Goal: Check status: Check status

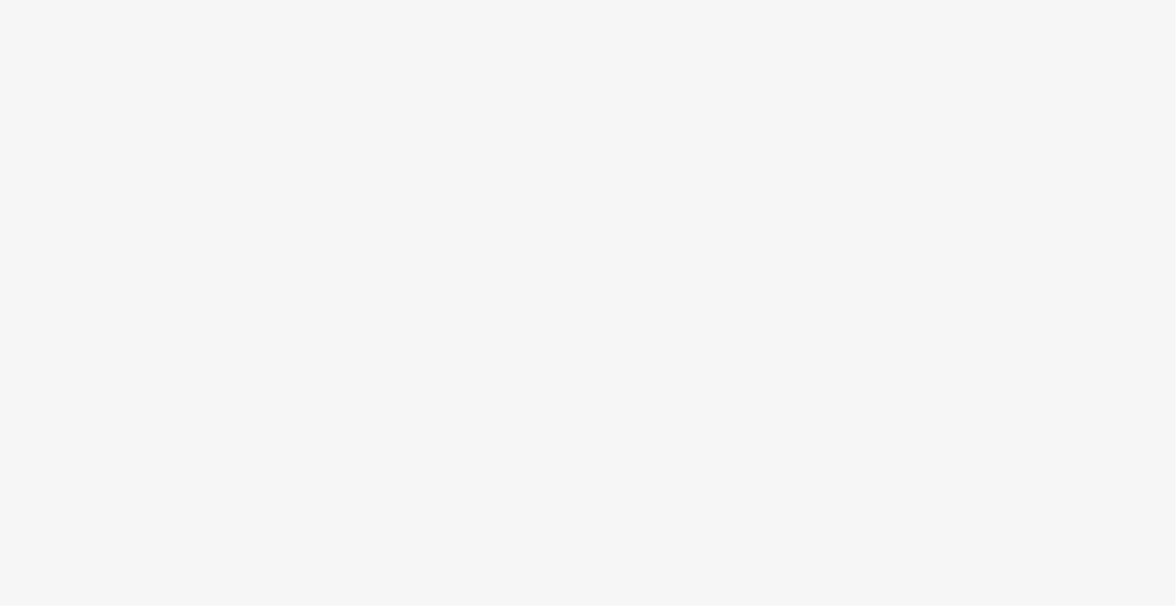
click at [324, 21] on body at bounding box center [588, 303] width 1176 height 606
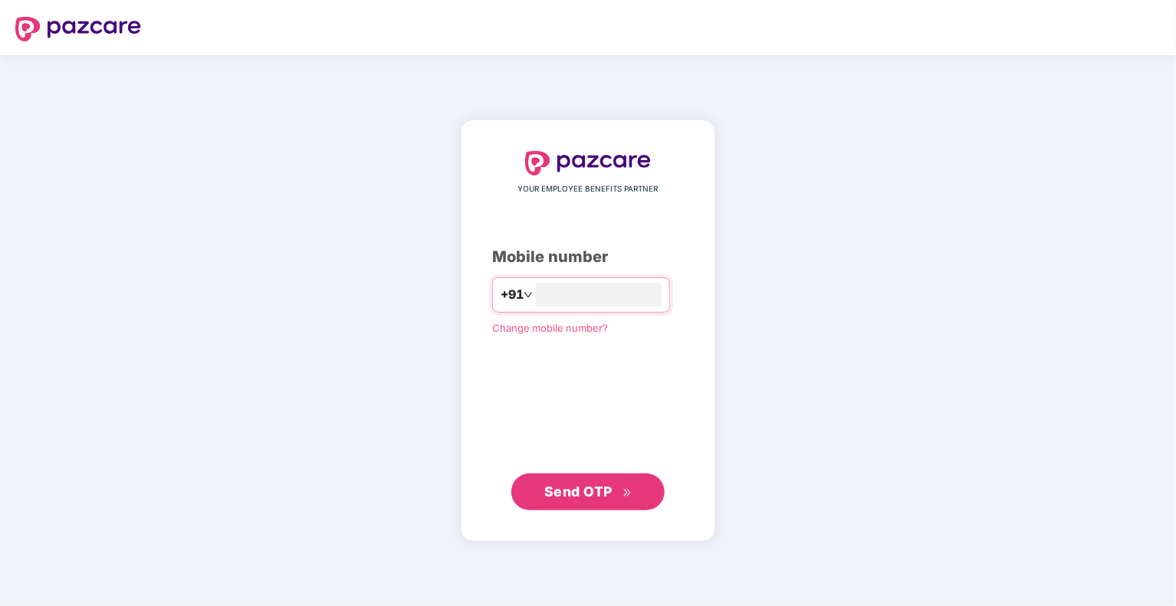
type input "**********"
click at [587, 481] on span "Send OTP" at bounding box center [588, 491] width 88 height 21
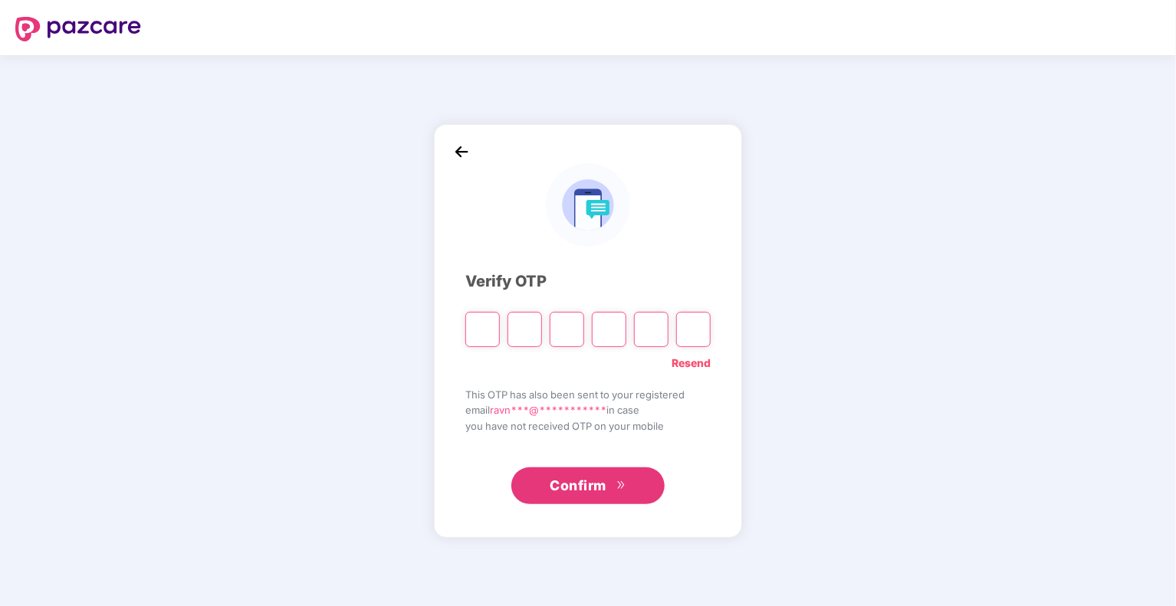
type input "*"
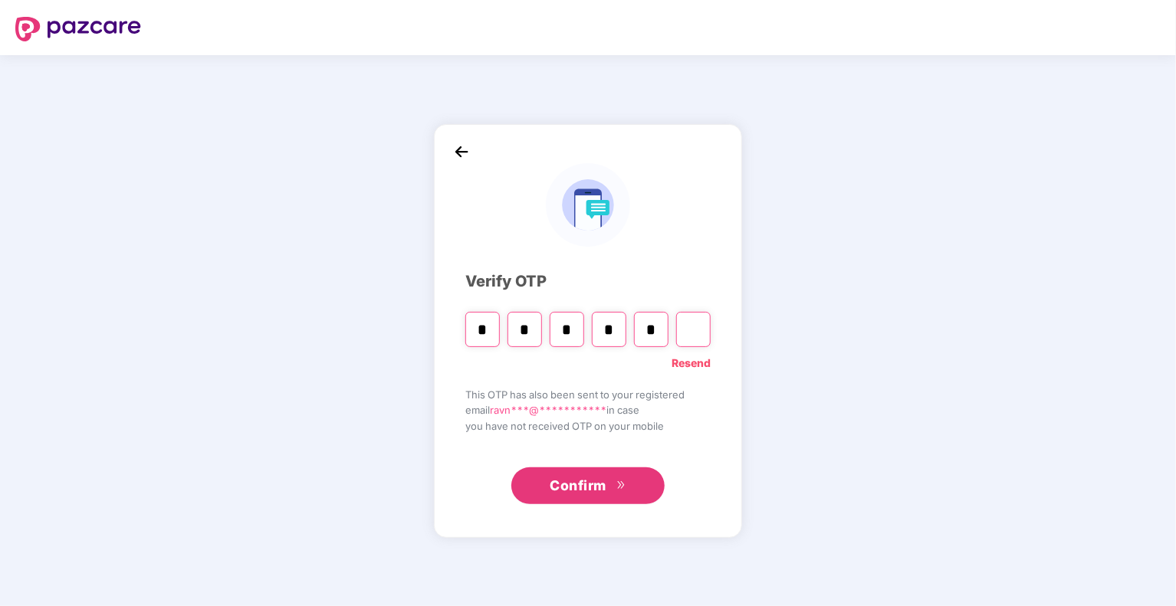
type input "*"
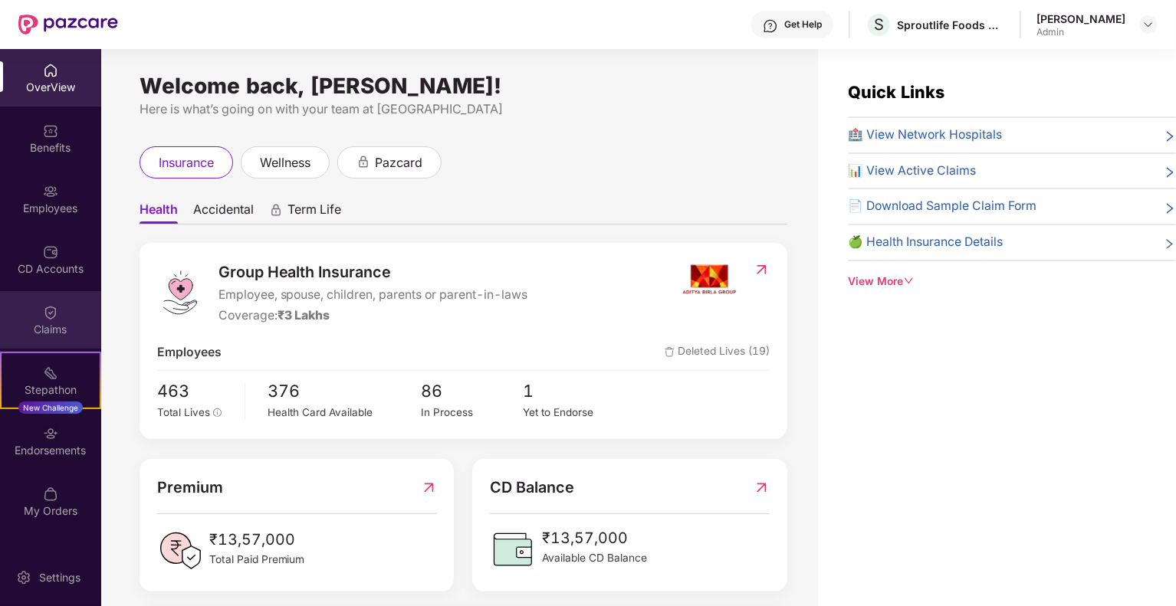
click at [56, 304] on div at bounding box center [50, 311] width 15 height 15
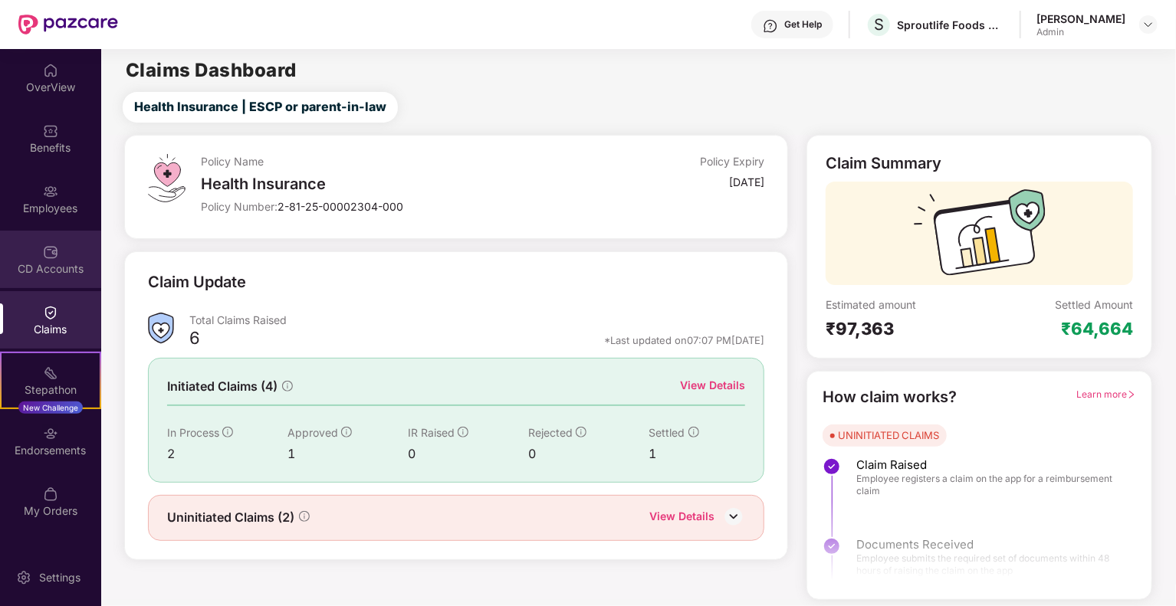
click at [71, 269] on div "CD Accounts" at bounding box center [50, 268] width 101 height 15
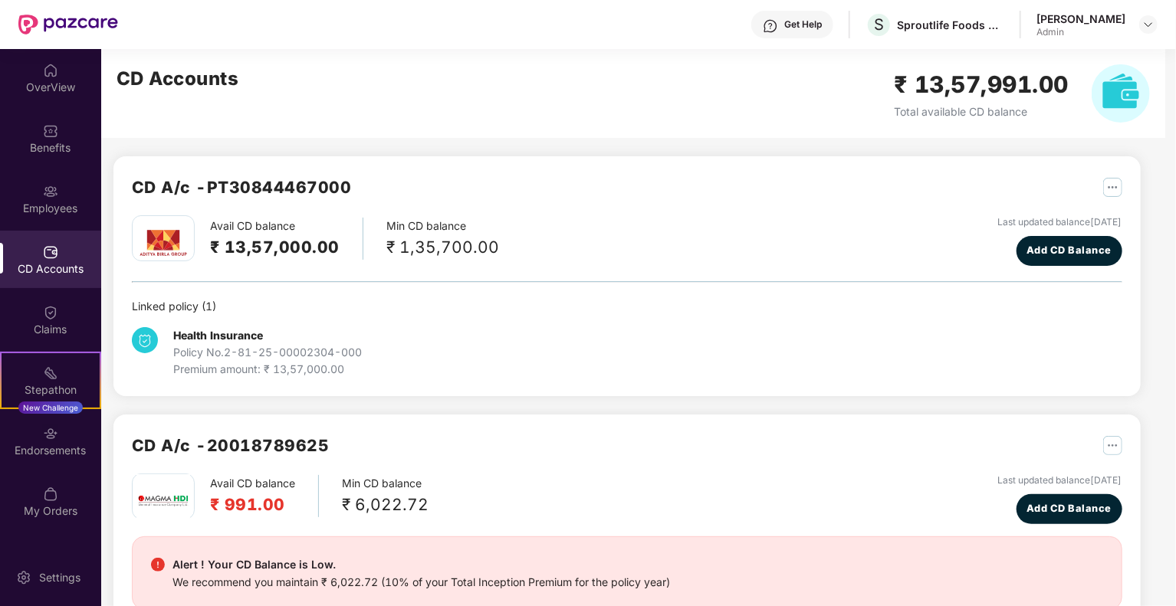
scroll to position [151, 0]
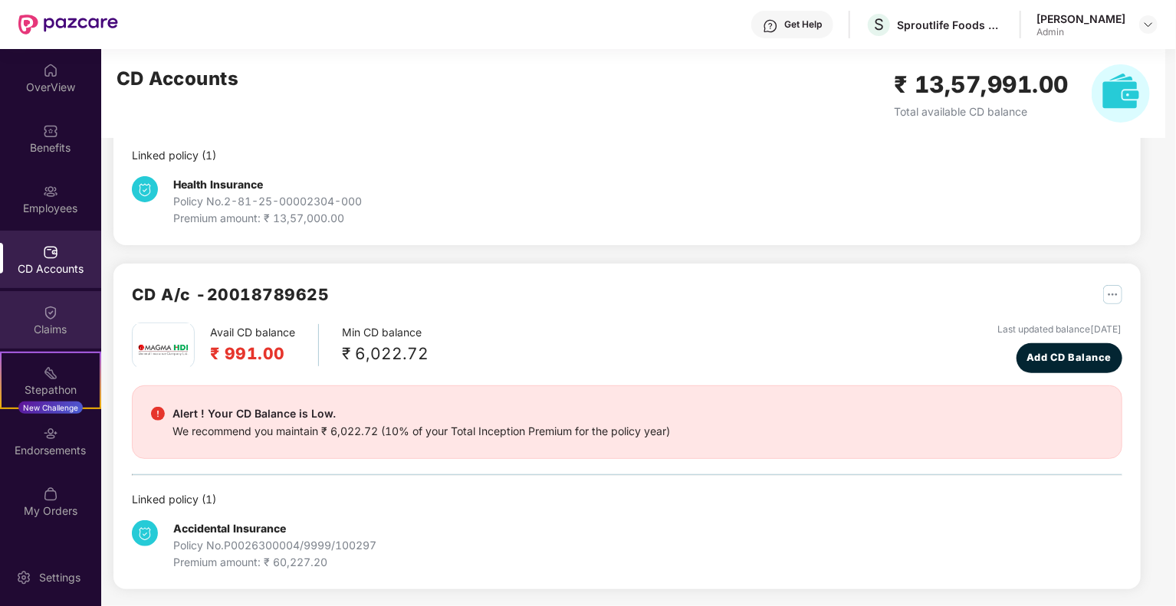
click at [67, 324] on div "Claims" at bounding box center [50, 329] width 101 height 15
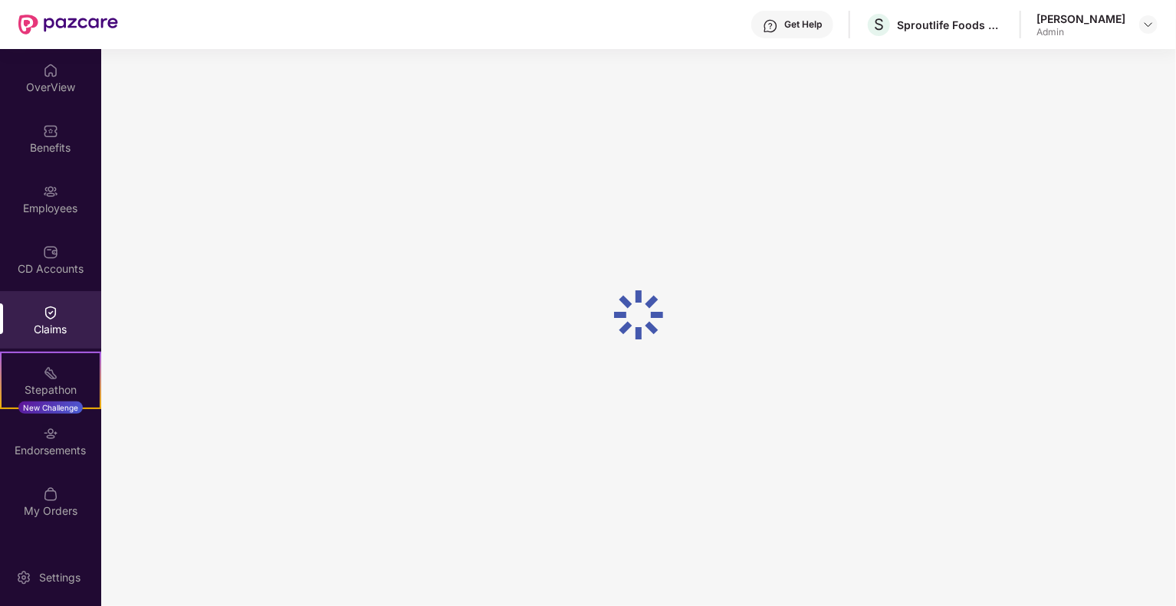
scroll to position [0, 0]
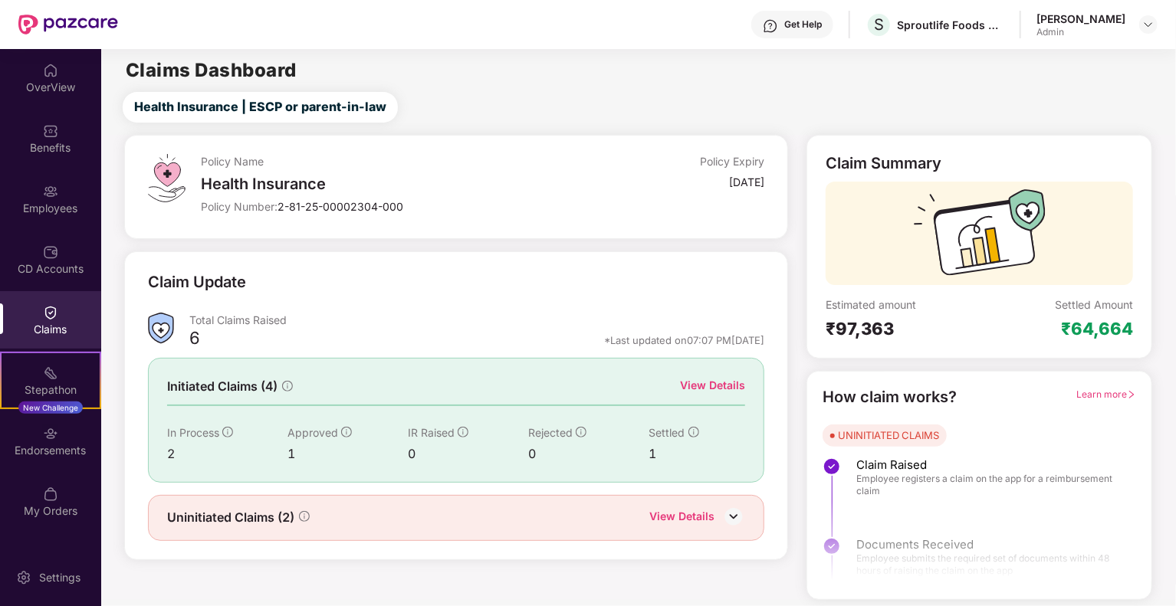
click at [724, 387] on div "View Details" at bounding box center [712, 385] width 65 height 17
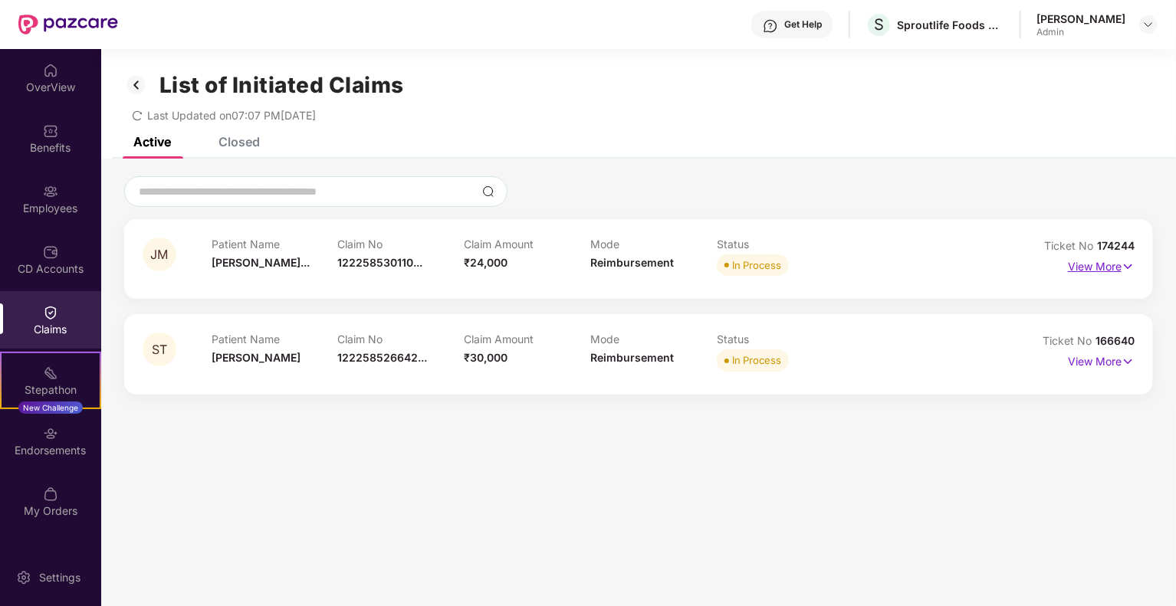
click at [1093, 266] on p "View More" at bounding box center [1101, 265] width 67 height 21
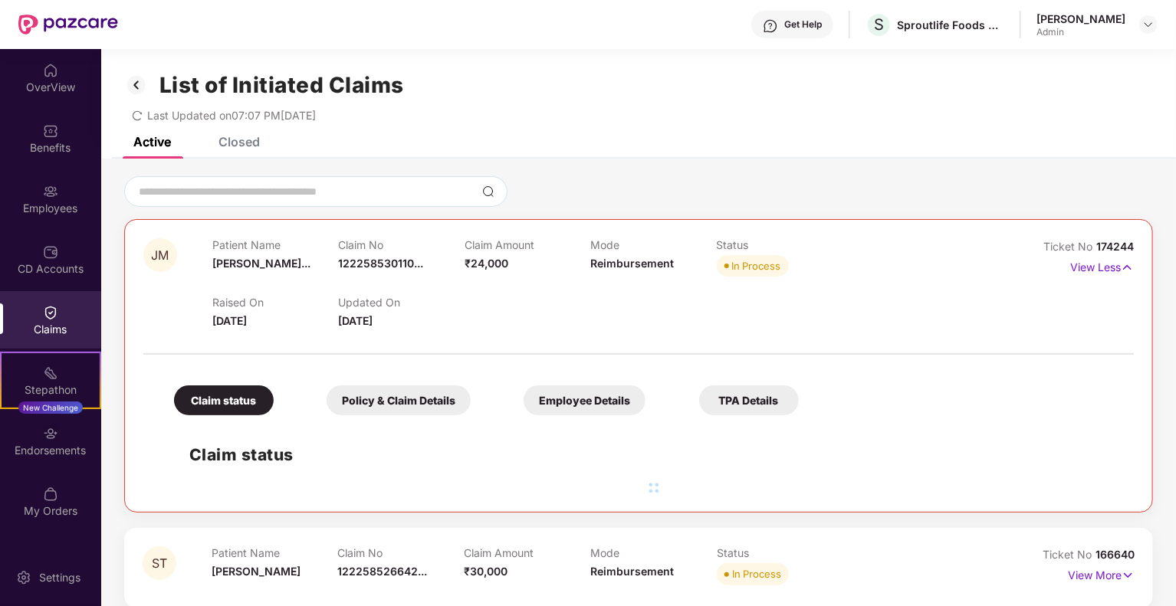
click at [400, 393] on div "Policy & Claim Details" at bounding box center [399, 401] width 144 height 30
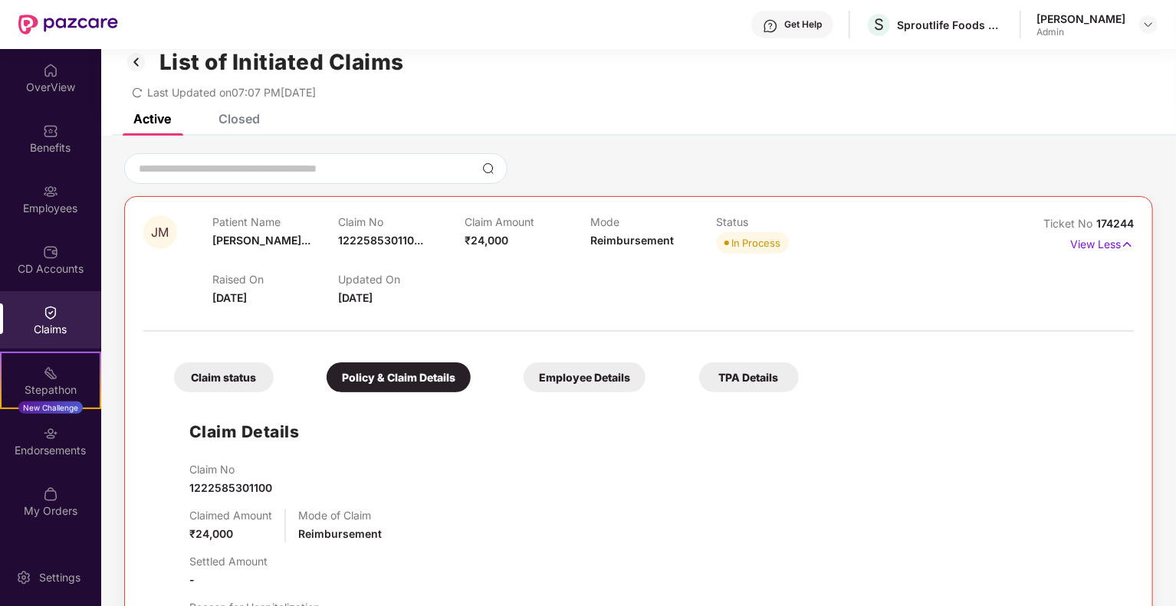
scroll to position [21, 0]
click at [235, 380] on div "Claim status" at bounding box center [224, 379] width 100 height 30
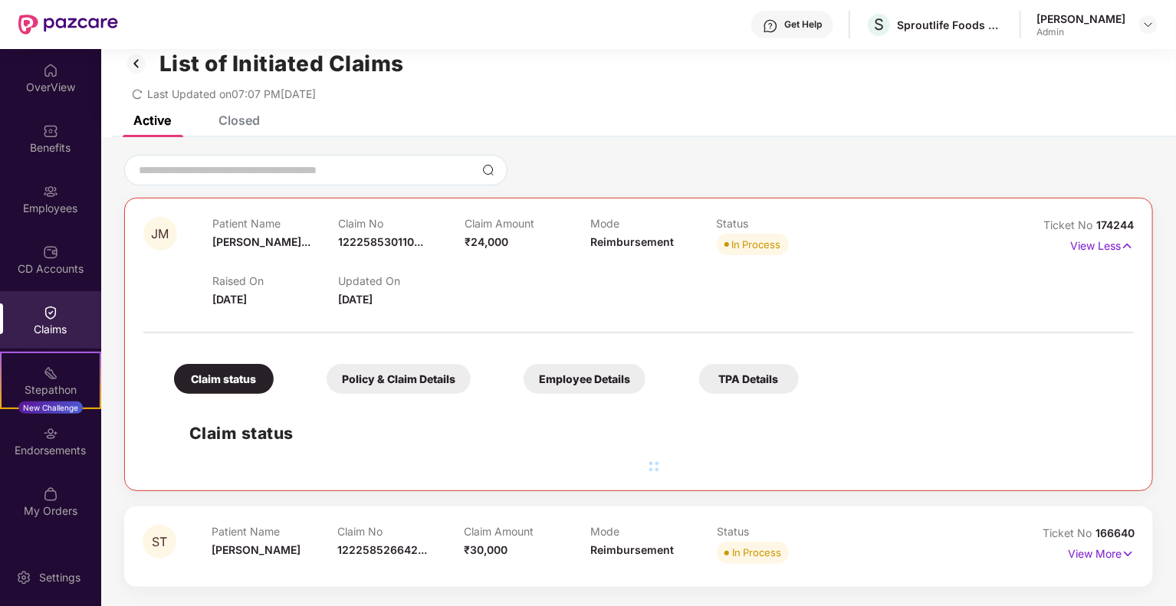
click at [724, 389] on div "TPA Details" at bounding box center [749, 379] width 100 height 30
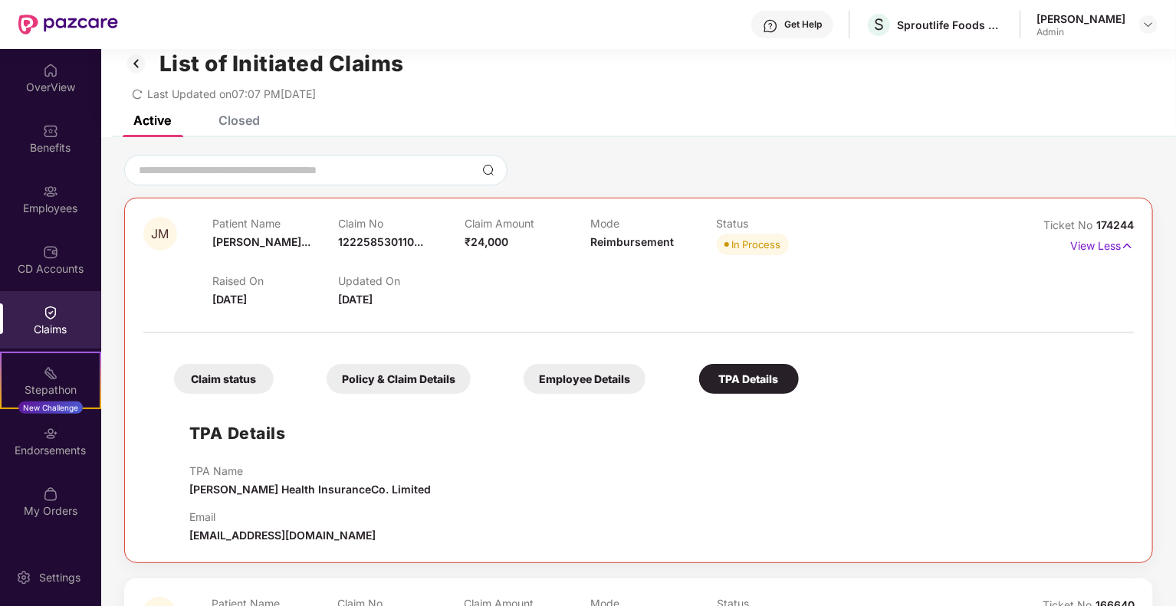
click at [577, 380] on div "Employee Details" at bounding box center [585, 379] width 122 height 30
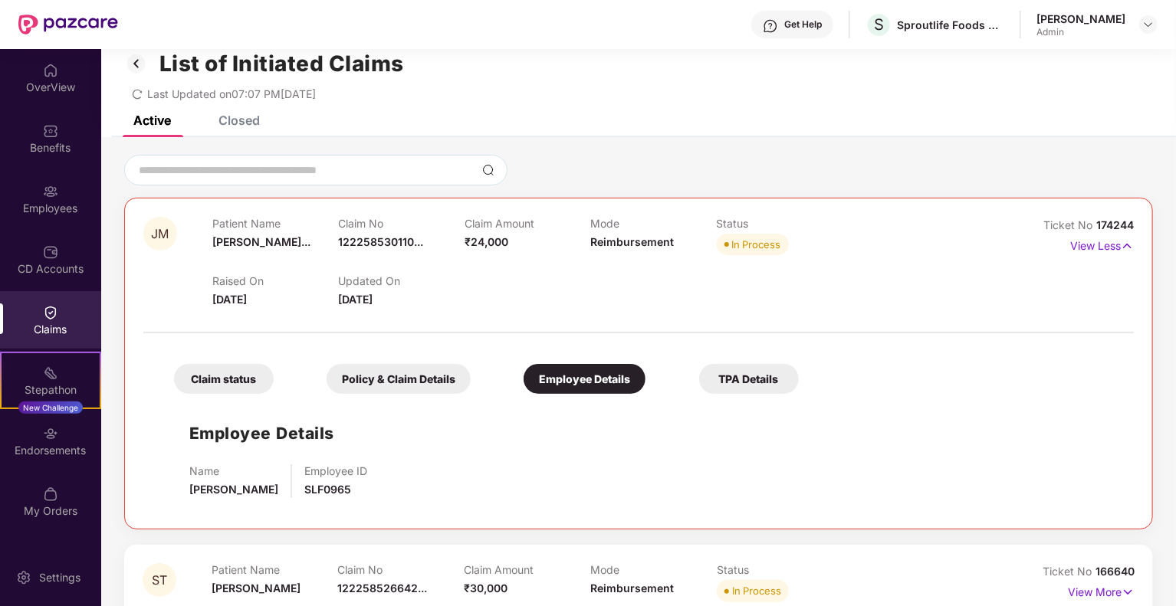
click at [408, 364] on div "Policy & Claim Details" at bounding box center [399, 379] width 144 height 30
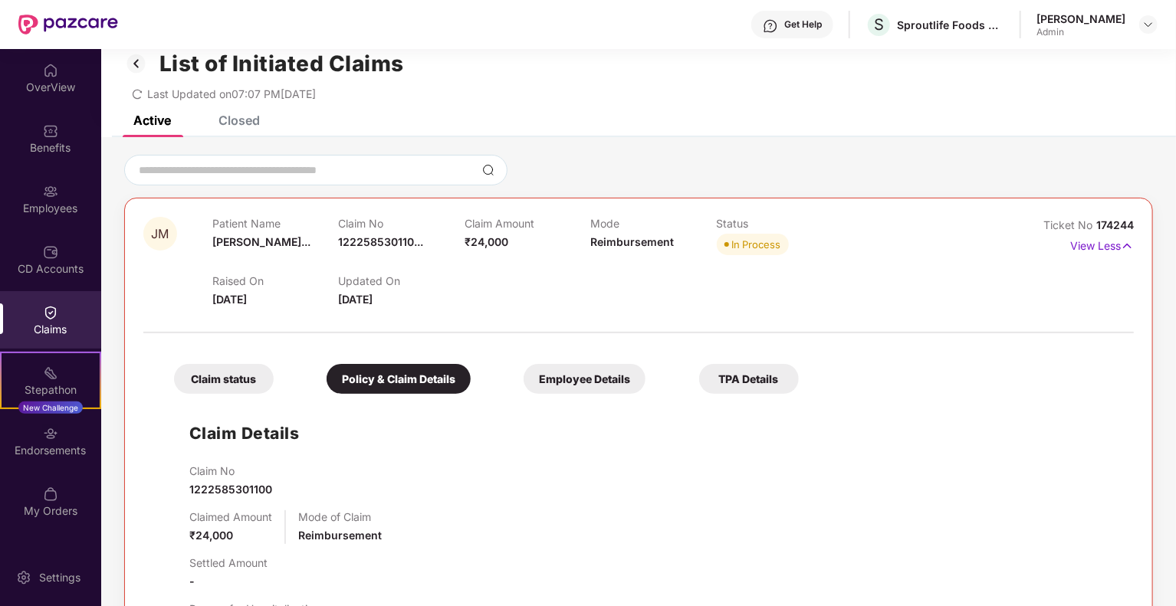
click at [218, 365] on div "Claim status" at bounding box center [224, 379] width 100 height 30
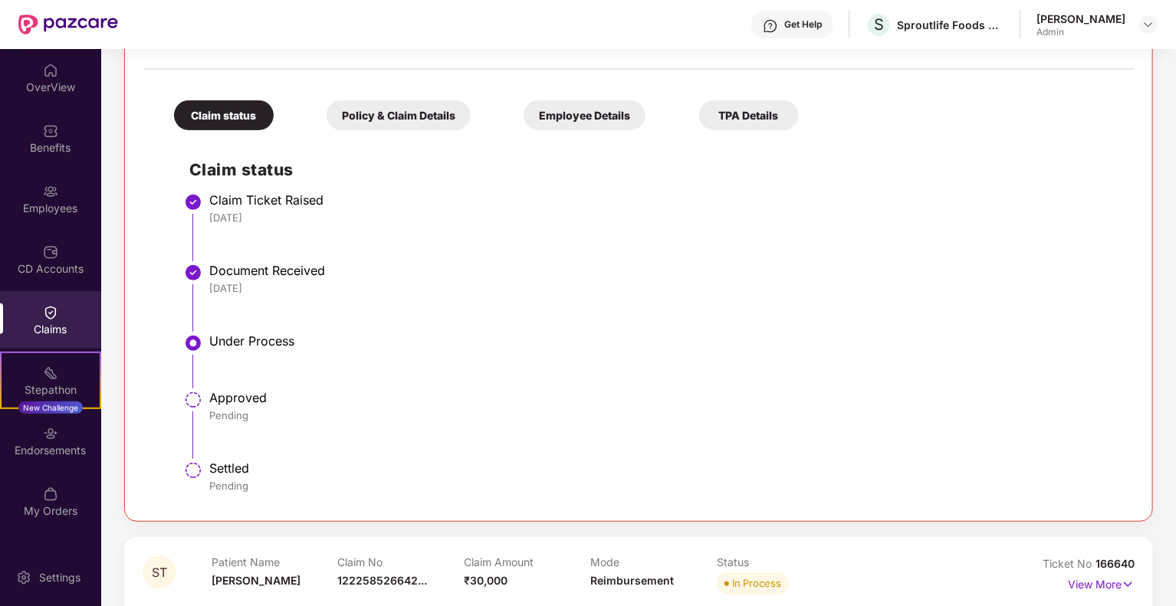
scroll to position [311, 0]
